Goal: Task Accomplishment & Management: Complete application form

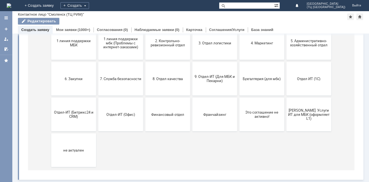
scroll to position [53, 0]
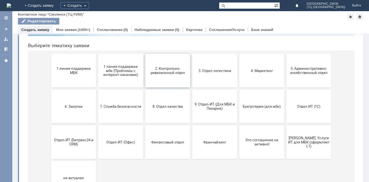
click at [166, 79] on button "2. Контрольно-ревизионный отдел" at bounding box center [167, 71] width 45 height 34
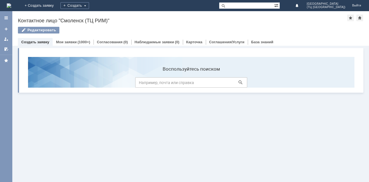
scroll to position [0, 0]
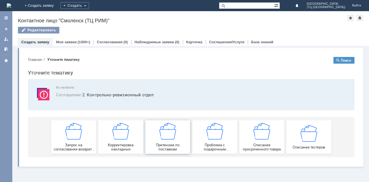
click at [169, 135] on img at bounding box center [167, 131] width 17 height 17
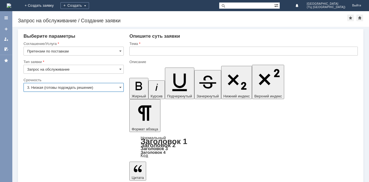
click at [57, 85] on input "3. Низкая (готовы подождать решение)" at bounding box center [73, 87] width 100 height 9
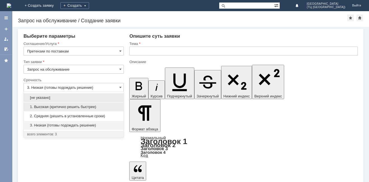
click at [57, 104] on div "1. Высокая (критично решить быстрее)" at bounding box center [74, 107] width 100 height 9
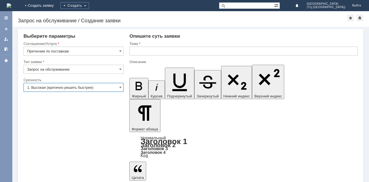
type input "1. Высокая (критично решить быстрее)"
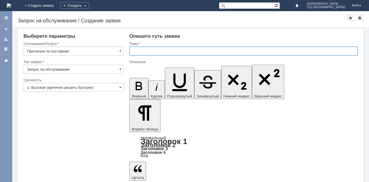
click at [140, 52] on input "text" at bounding box center [243, 51] width 228 height 9
type input "недовоз"
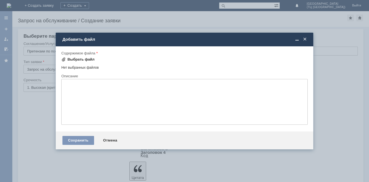
click at [81, 59] on div "Выбрать файл" at bounding box center [80, 59] width 27 height 4
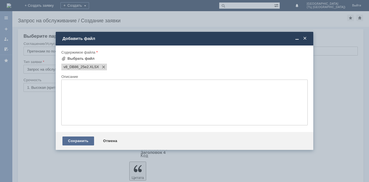
click at [74, 141] on div "Сохранить" at bounding box center [78, 141] width 32 height 9
